Goal: Find specific page/section: Find specific page/section

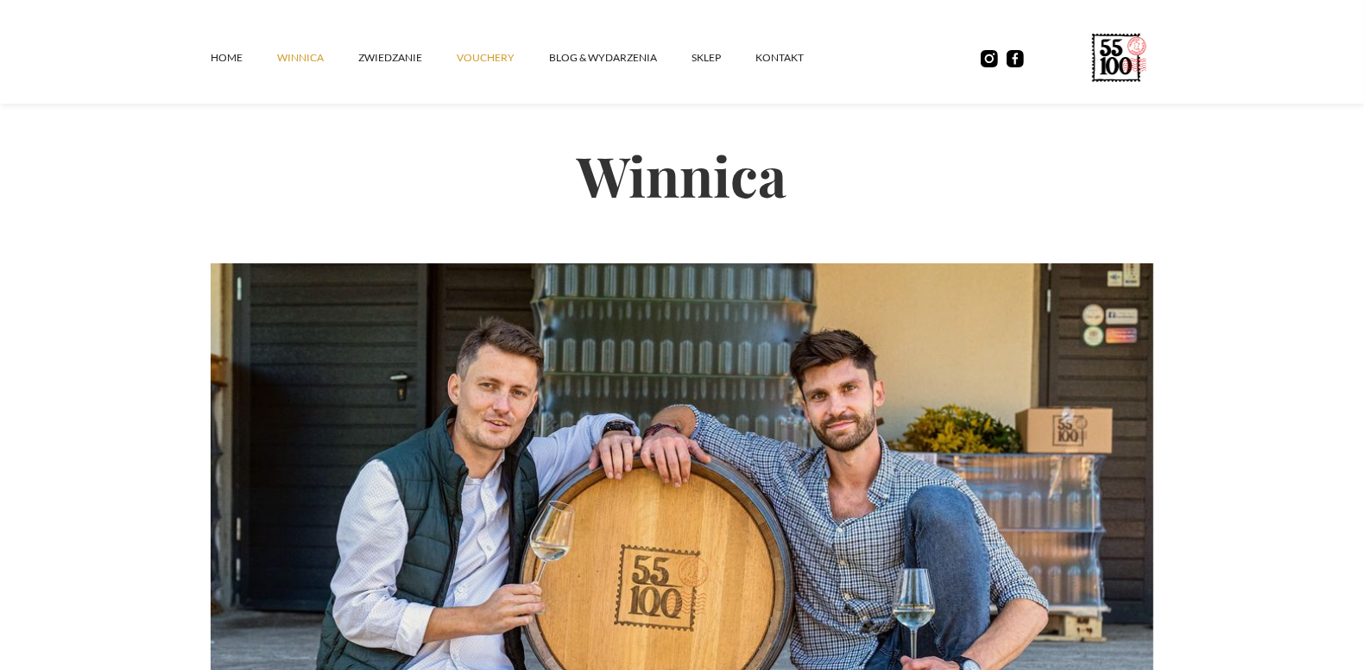
click at [465, 53] on link "vouchery" at bounding box center [503, 58] width 92 height 52
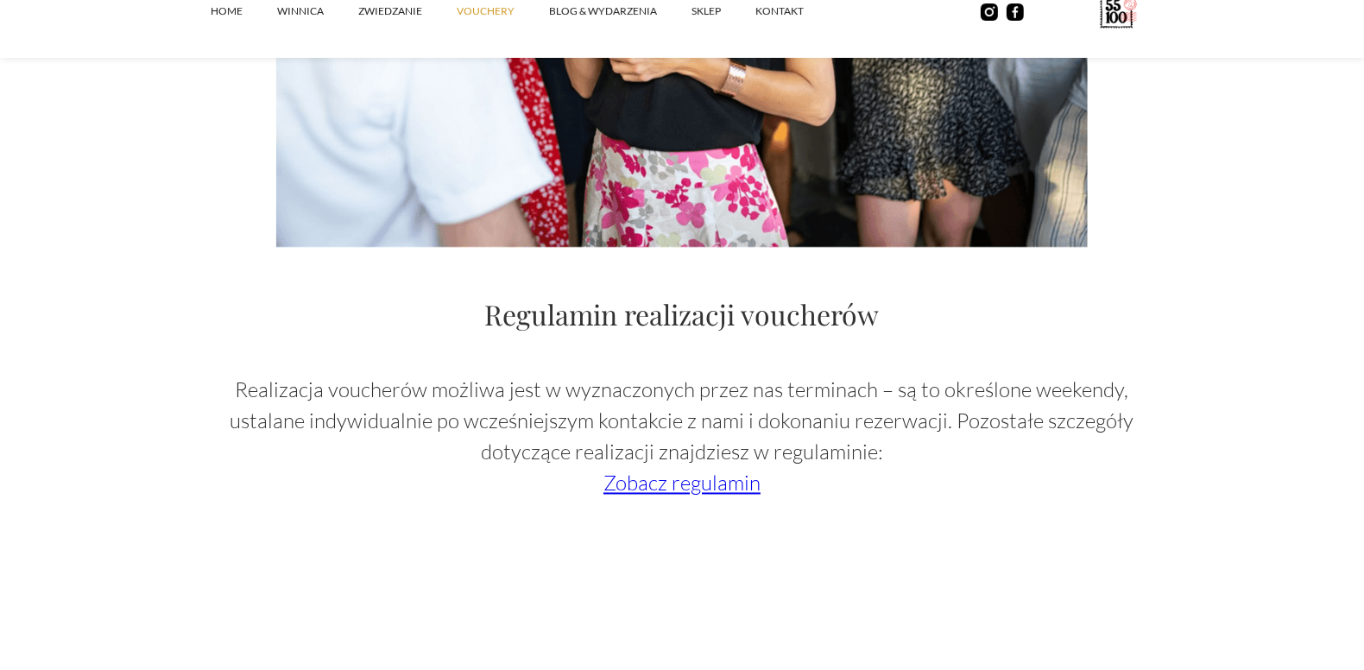
scroll to position [2589, 0]
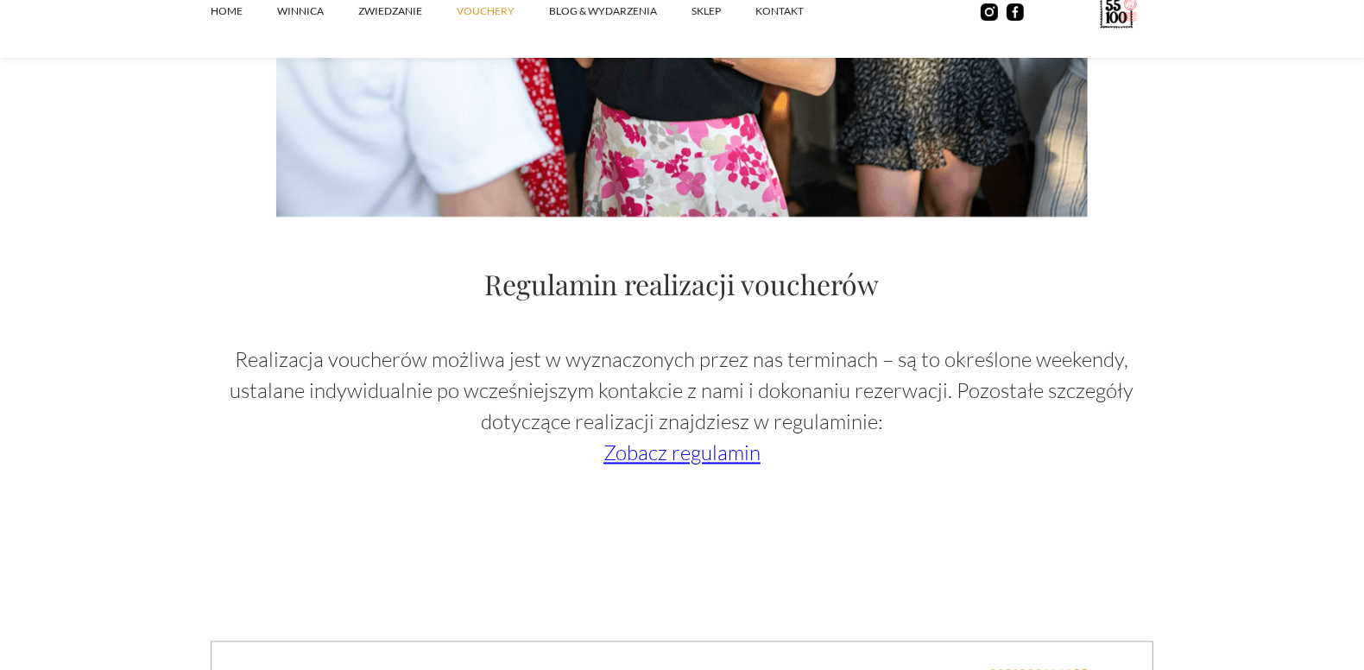
click at [690, 442] on link "Zobacz regulamin" at bounding box center [681, 453] width 157 height 26
